Goal: Check status: Check status

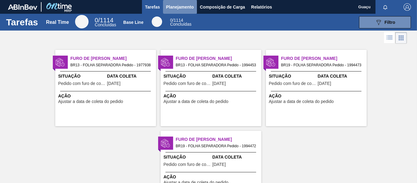
click at [176, 8] on span "Planejamento" at bounding box center [180, 6] width 28 height 7
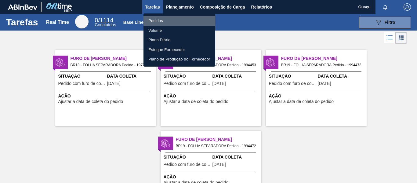
click at [167, 23] on li "Pedidos" at bounding box center [179, 21] width 72 height 10
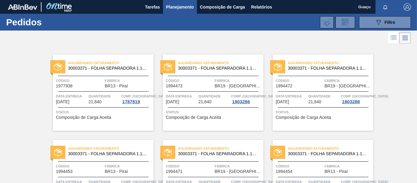
click at [179, 8] on span "Planejamento" at bounding box center [180, 6] width 28 height 7
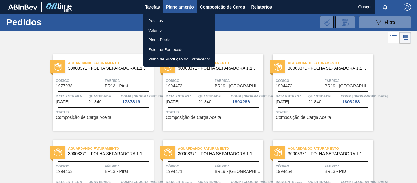
click at [154, 8] on div at bounding box center [208, 91] width 417 height 183
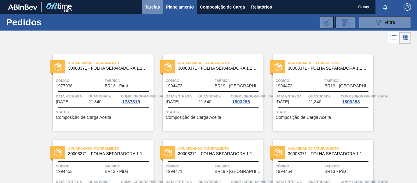
click at [154, 8] on span "Tarefas" at bounding box center [152, 6] width 15 height 7
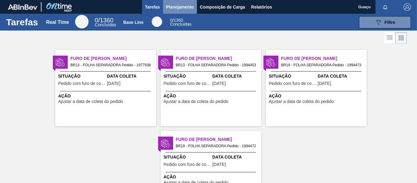
click at [178, 7] on span "Planejamento" at bounding box center [180, 6] width 28 height 7
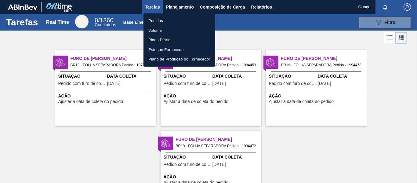
click at [163, 18] on li "Pedidos" at bounding box center [179, 21] width 72 height 10
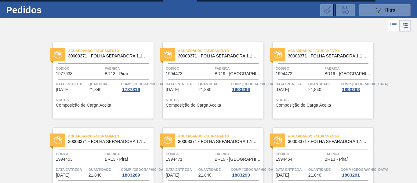
scroll to position [98, 0]
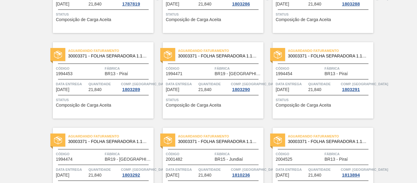
click at [407, 4] on div "Aguardando Faturamento 30003371 - FOLHA SEPARADORA 1.175 mm x 980 mm; Código 19…" at bounding box center [208, 119] width 417 height 342
drag, startPoint x: 406, startPoint y: 3, endPoint x: 416, endPoint y: 38, distance: 35.9
click at [416, 38] on main "Tarefas Planejamento Composição de Carga Relatórios Guaçu Marcar todas como lid…" at bounding box center [208, 91] width 417 height 183
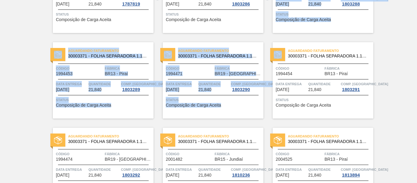
click at [414, 39] on div "Aguardando Faturamento 30003371 - FOLHA SEPARADORA 1.175 mm x 980 mm; Código 19…" at bounding box center [208, 119] width 417 height 342
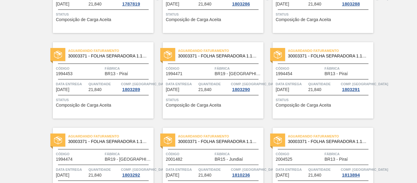
click at [414, 39] on div "Aguardando Faturamento 30003371 - FOLHA SEPARADORA 1.175 mm x 980 mm; Código 19…" at bounding box center [208, 119] width 417 height 342
